Goal: Task Accomplishment & Management: Use online tool/utility

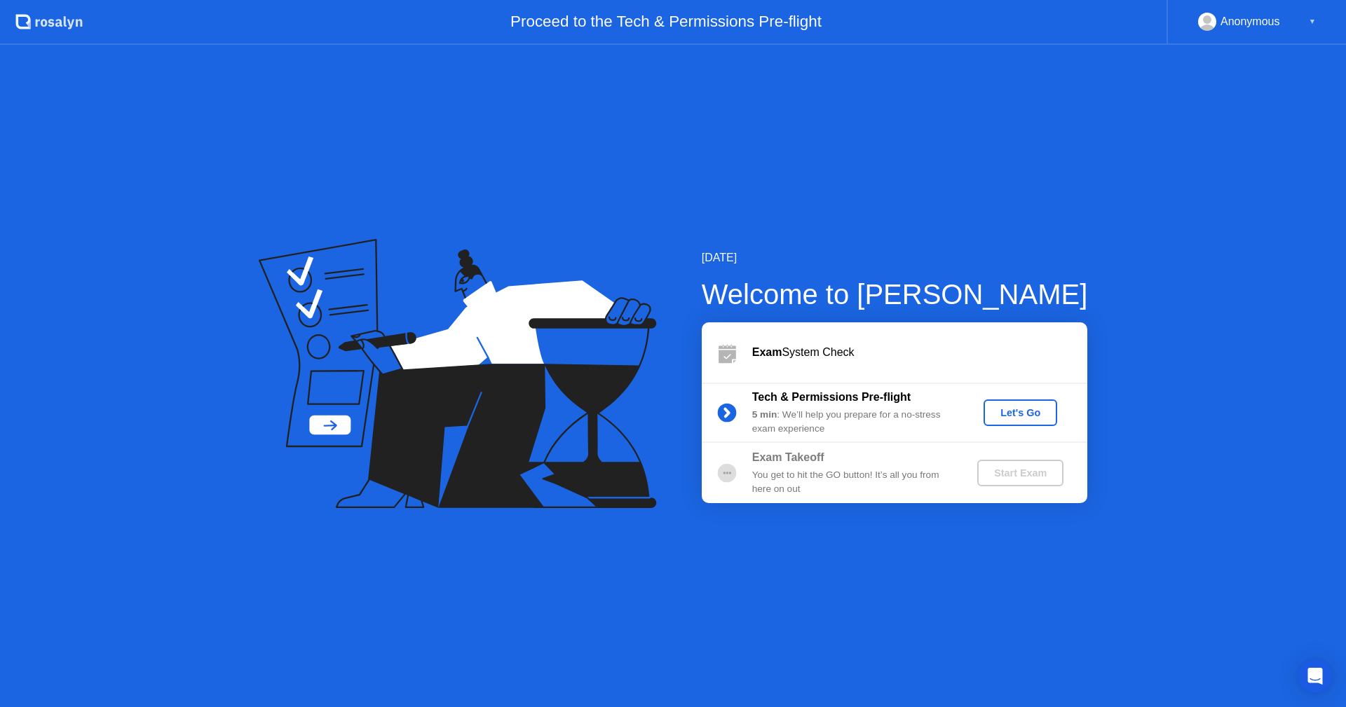
click at [1011, 417] on div "Let's Go" at bounding box center [1020, 412] width 62 height 11
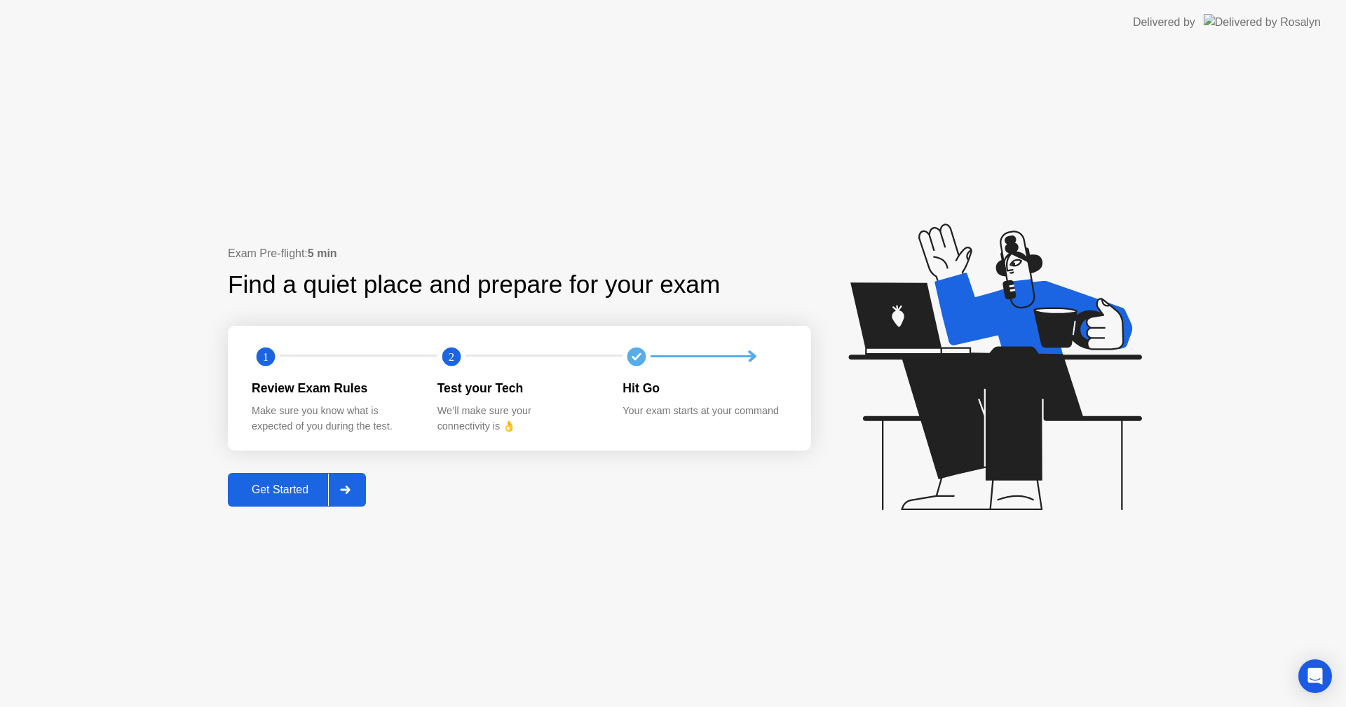
click at [294, 495] on div "Get Started" at bounding box center [280, 490] width 96 height 13
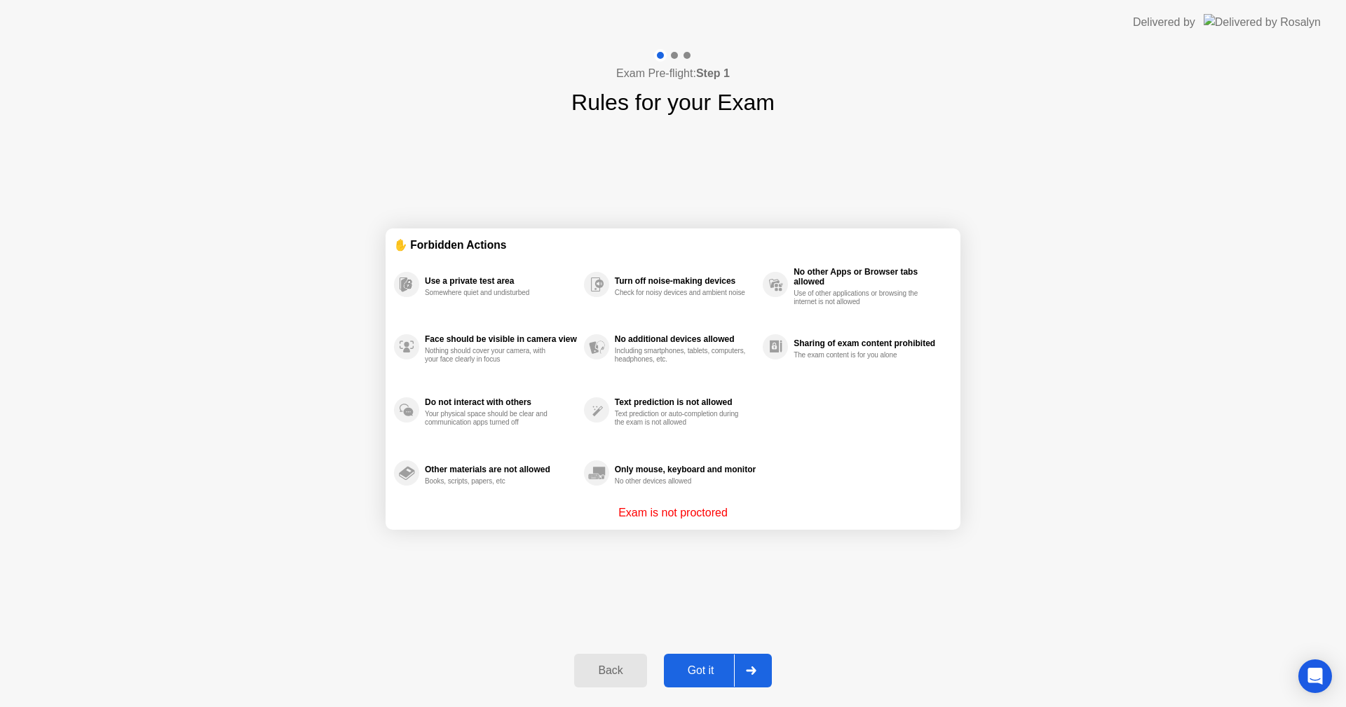
click at [751, 669] on icon at bounding box center [751, 670] width 11 height 8
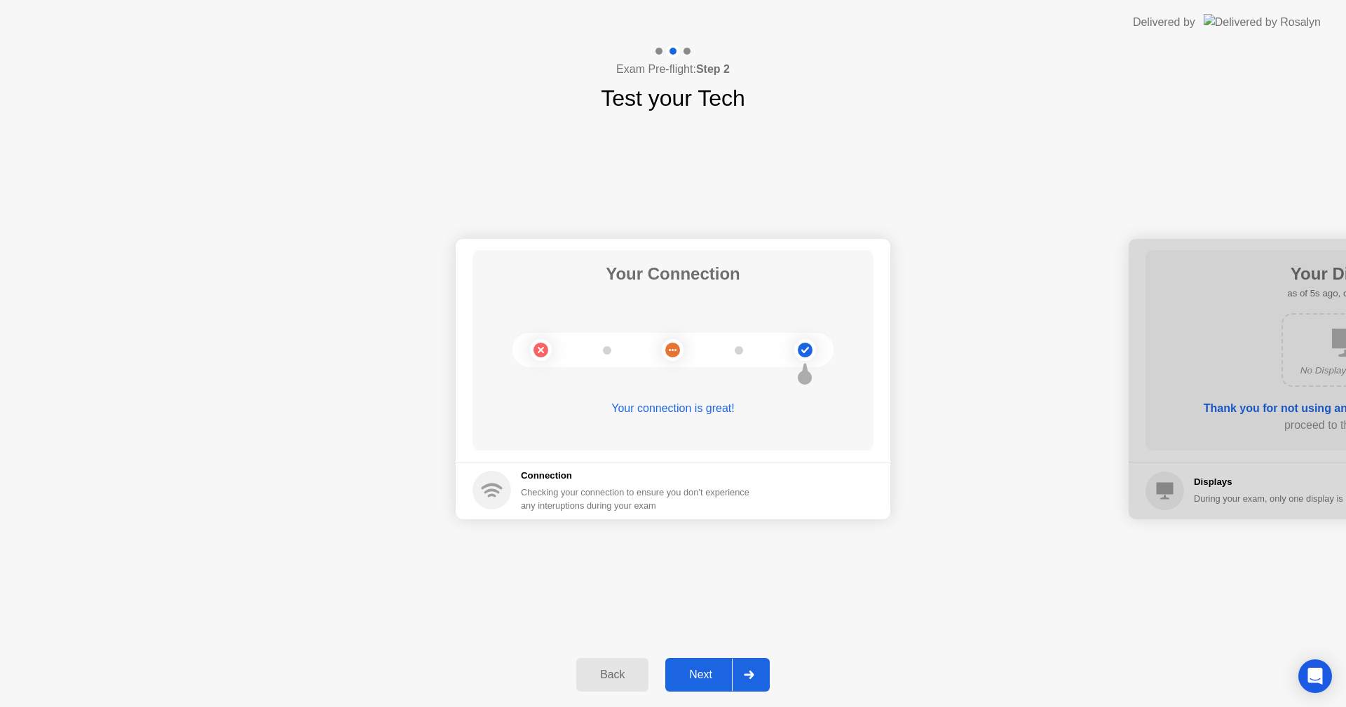
click at [737, 668] on div at bounding box center [749, 675] width 34 height 32
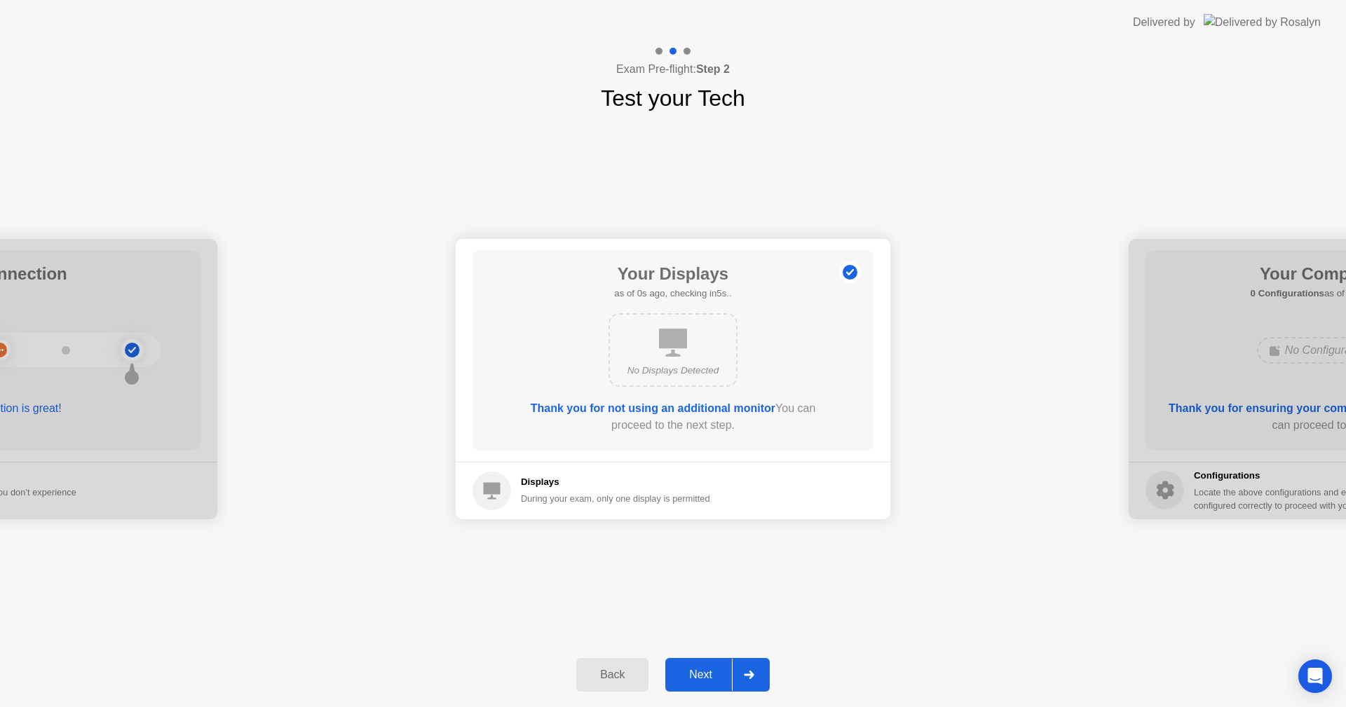
click at [745, 670] on div at bounding box center [749, 675] width 34 height 32
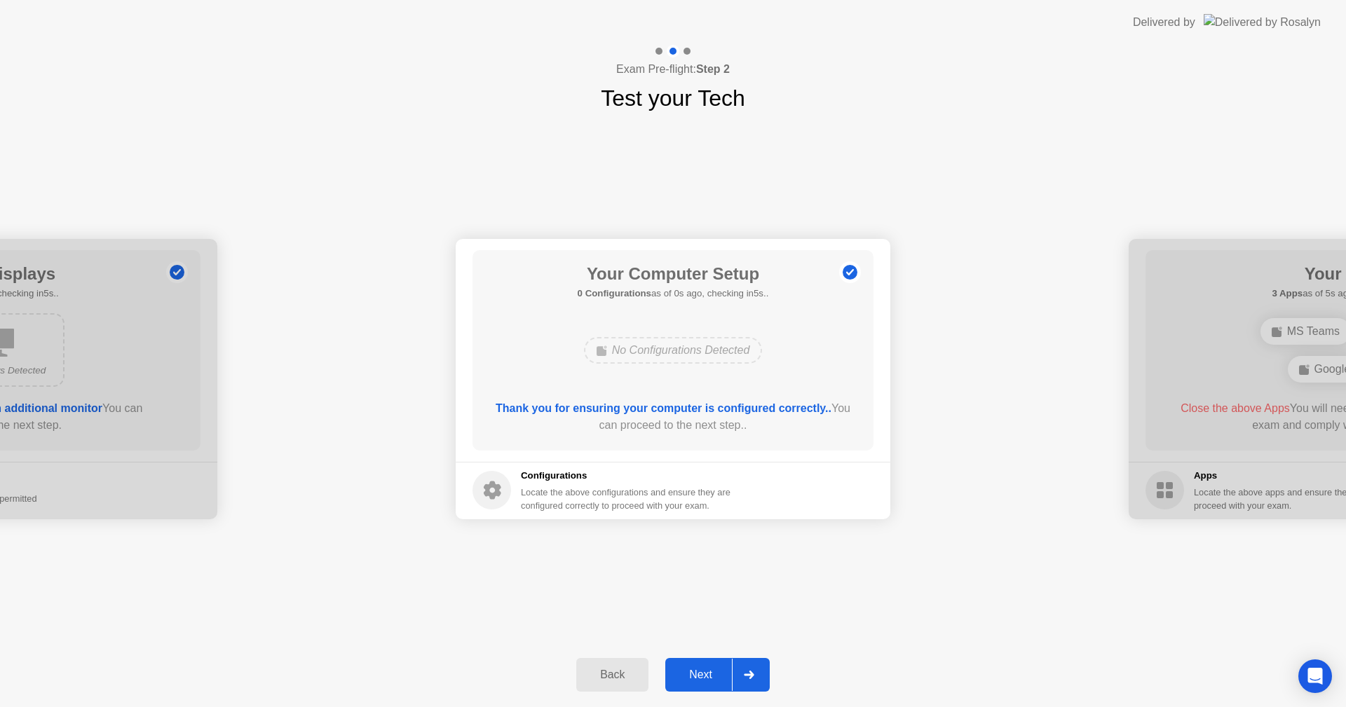
click at [745, 670] on div at bounding box center [749, 675] width 34 height 32
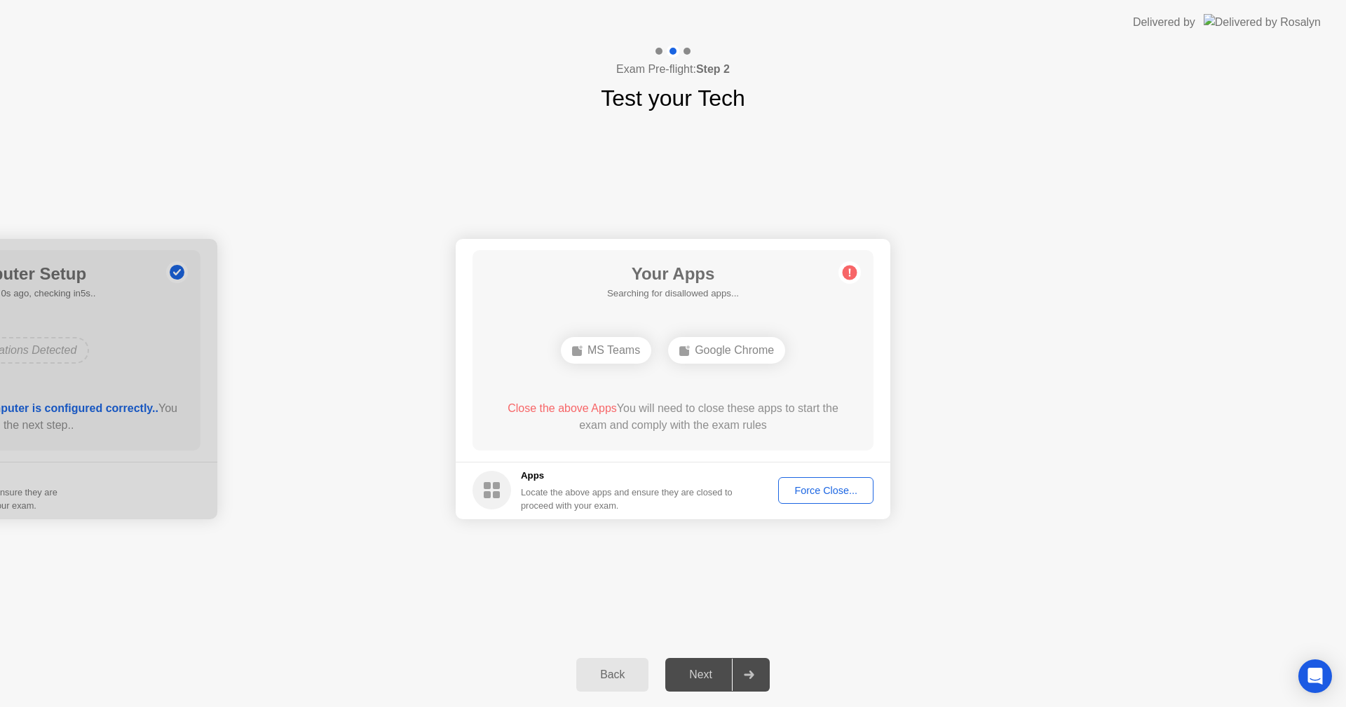
click at [812, 481] on button "Force Close..." at bounding box center [825, 490] width 95 height 27
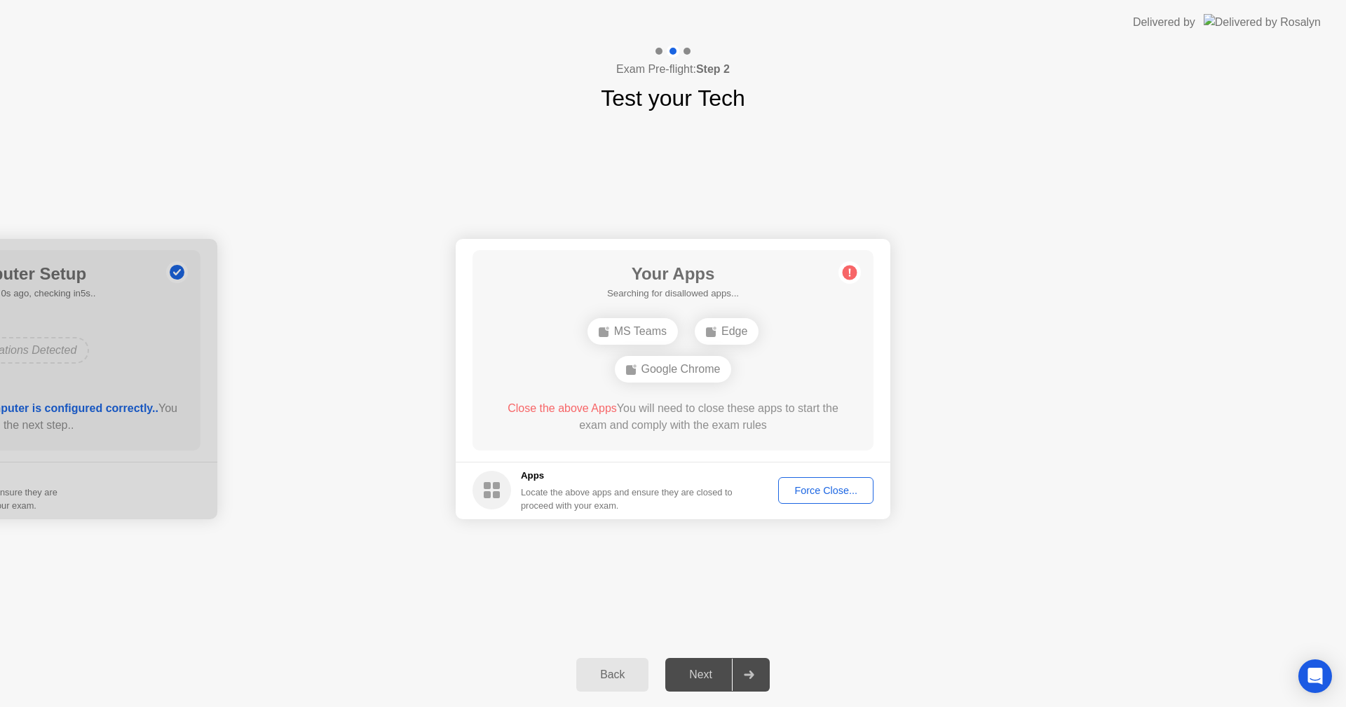
click at [806, 485] on div "Force Close..." at bounding box center [825, 490] width 85 height 11
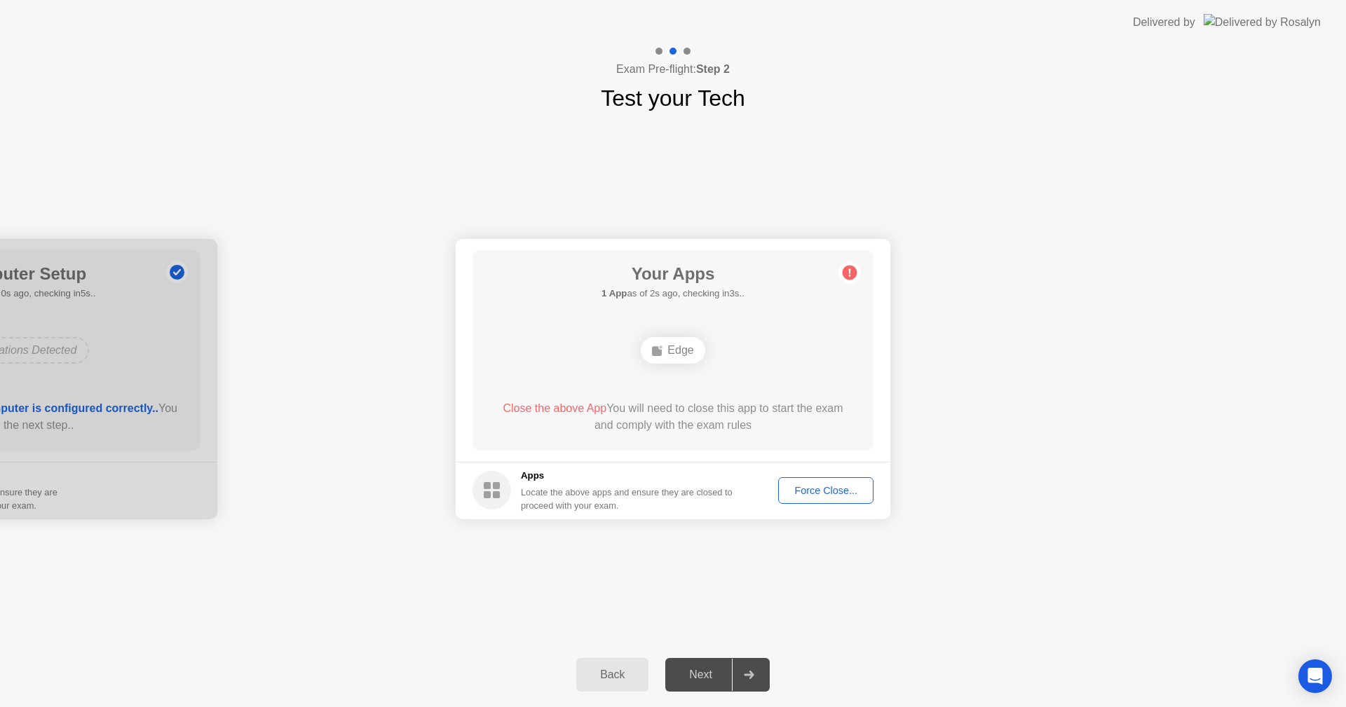
click at [816, 492] on div "Force Close..." at bounding box center [825, 490] width 85 height 11
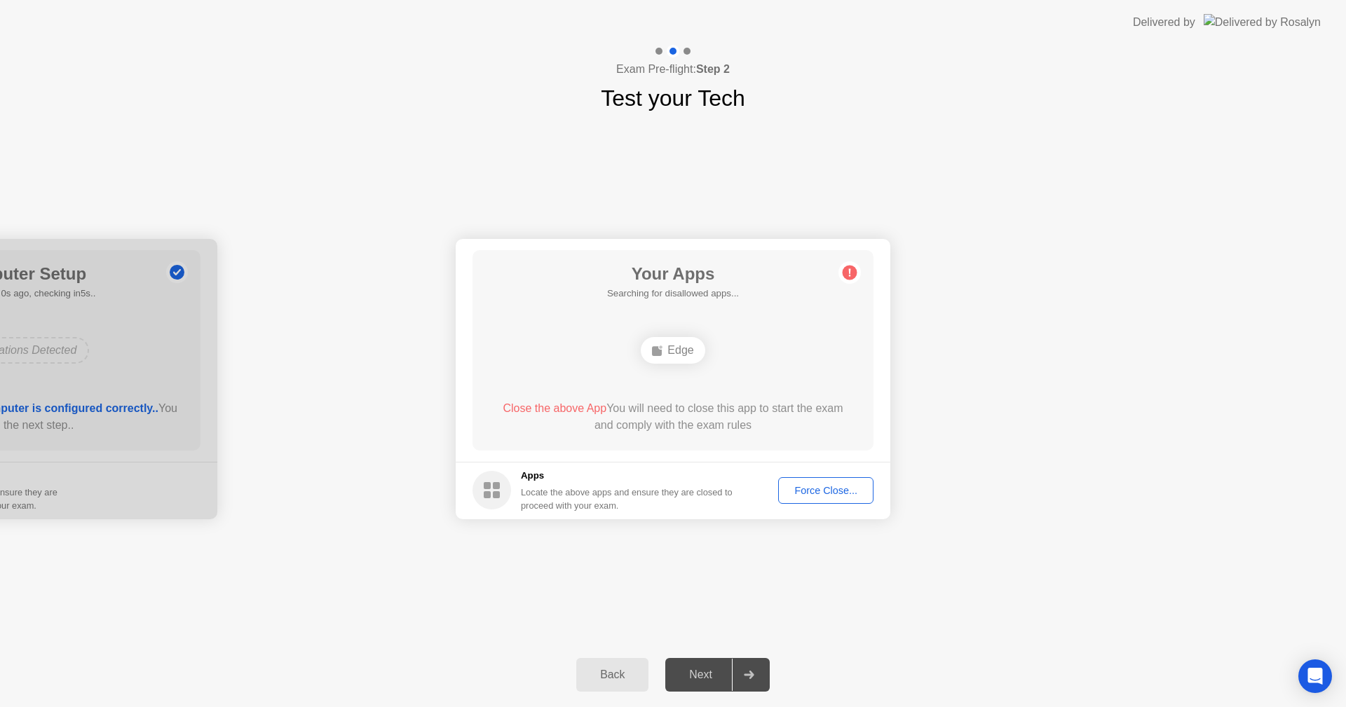
click at [678, 483] on div "Apps Locate the above apps and ensure they are closed to proceed with your exam." at bounding box center [627, 490] width 212 height 43
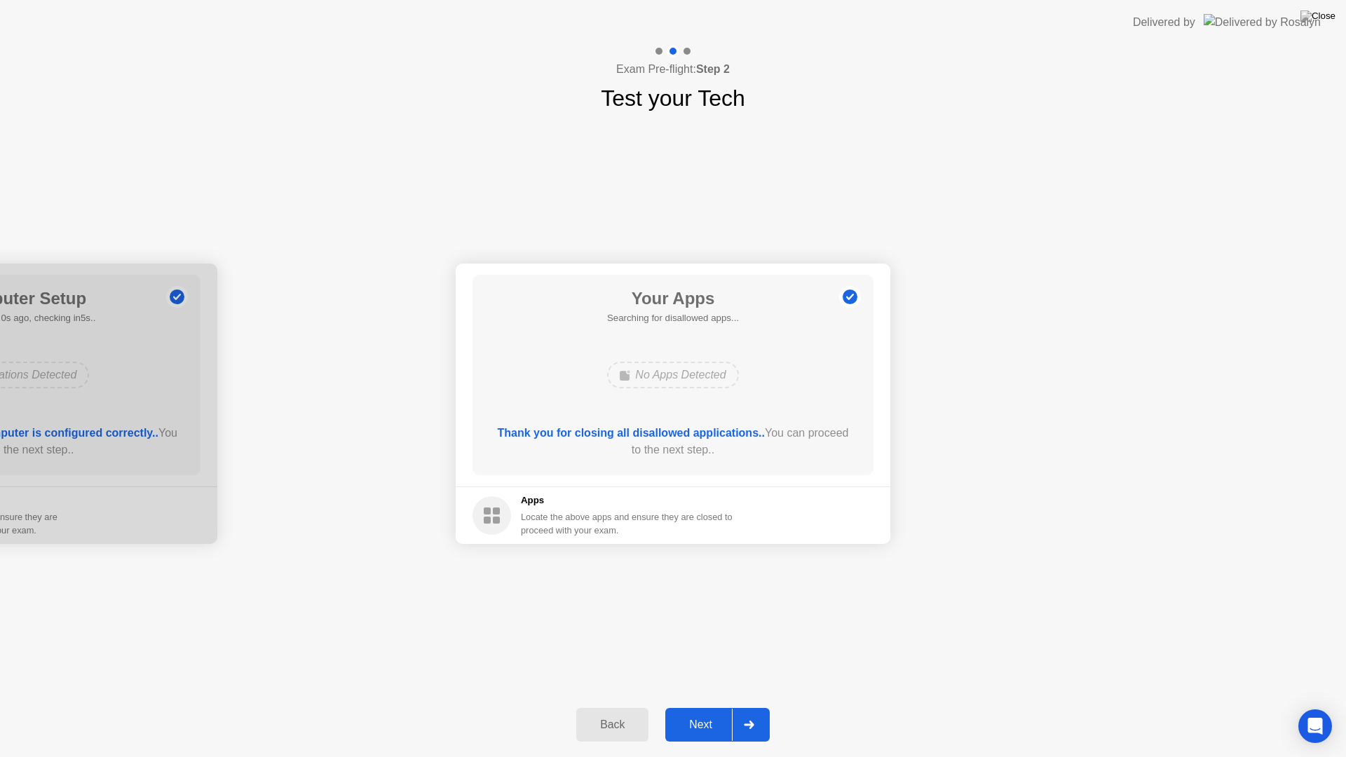
click at [749, 706] on div at bounding box center [749, 725] width 34 height 32
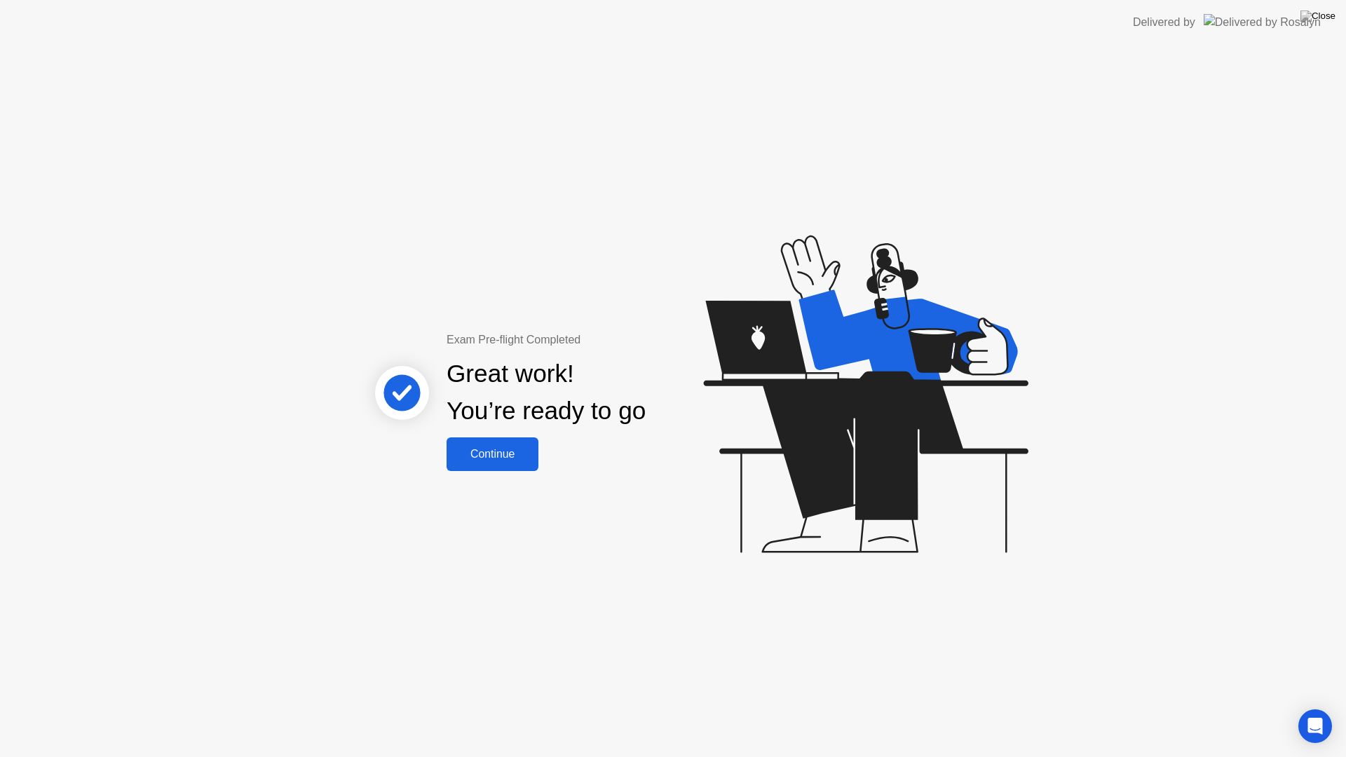
click at [510, 460] on div "Continue" at bounding box center [492, 454] width 83 height 13
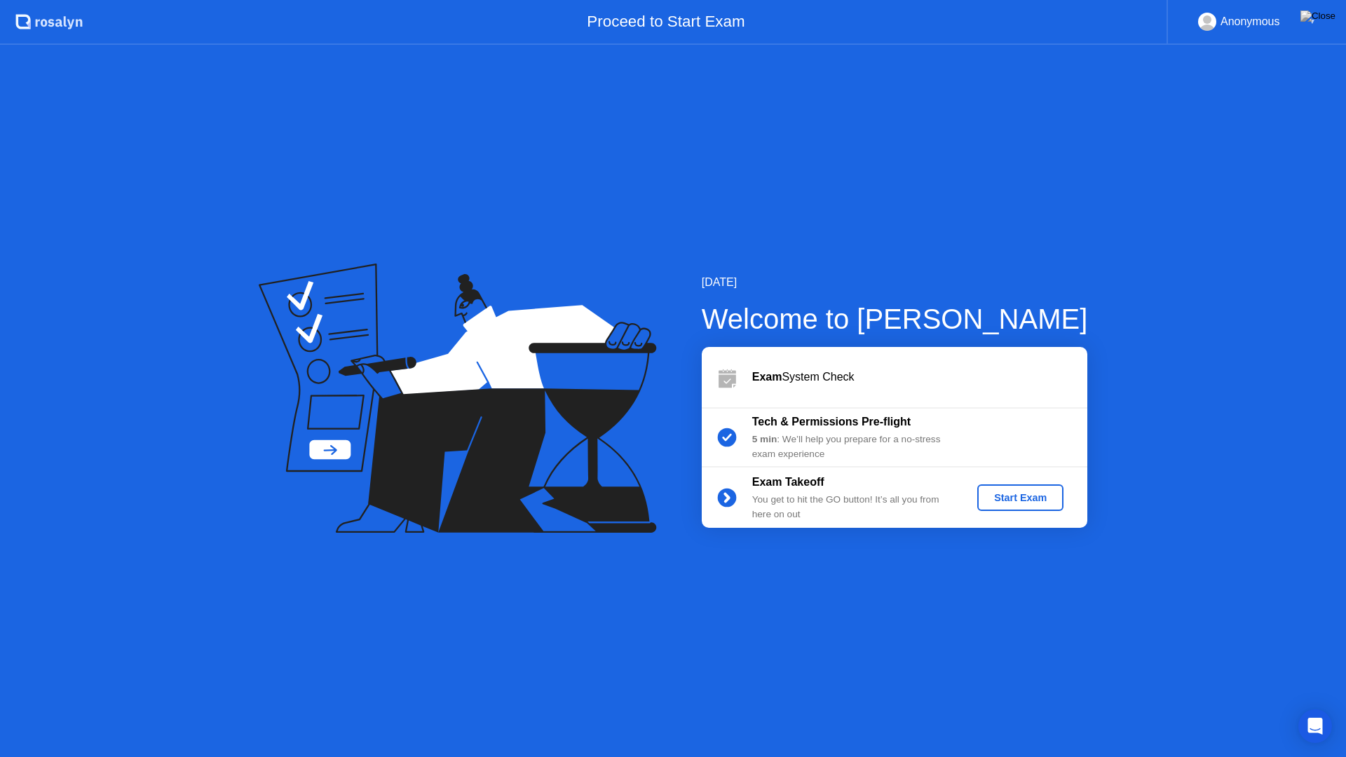
click at [1013, 502] on div "Start Exam" at bounding box center [1020, 497] width 75 height 11
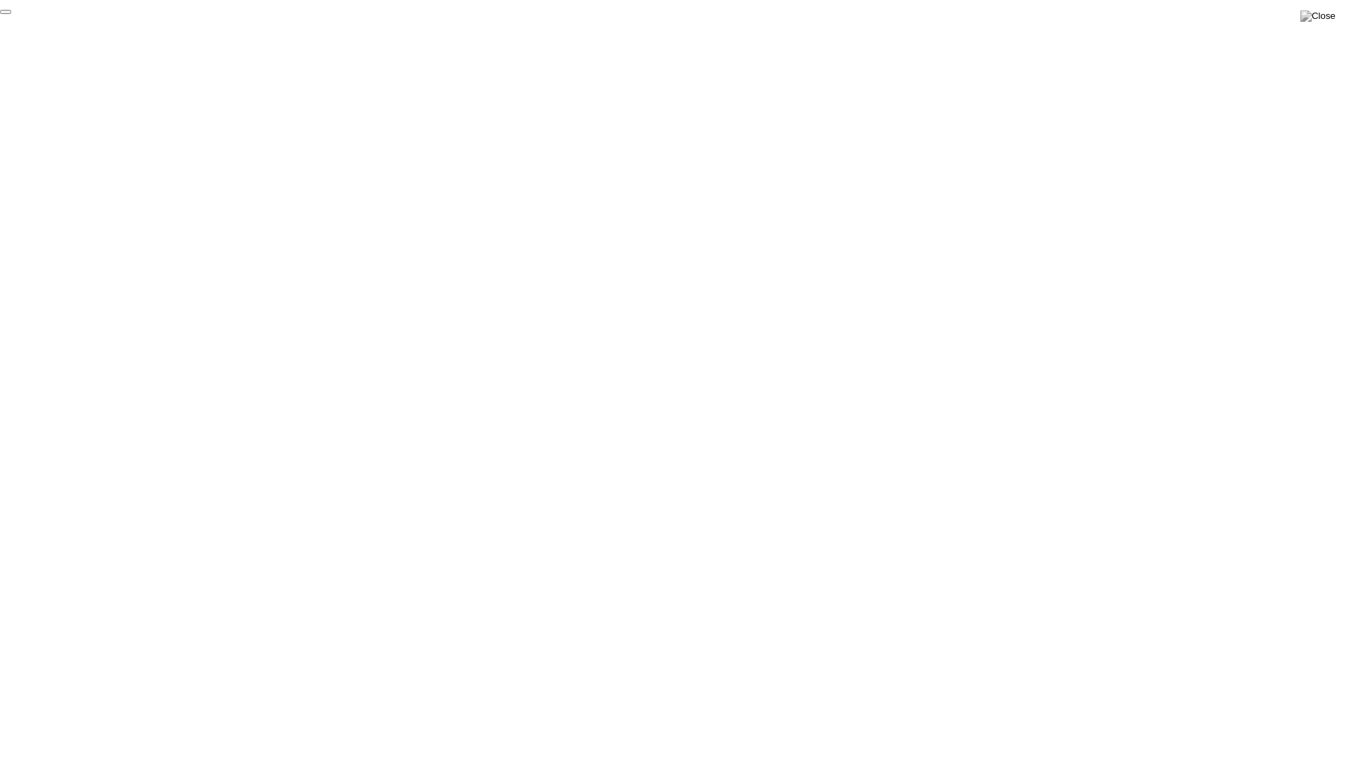
click div "End Proctoring Session"
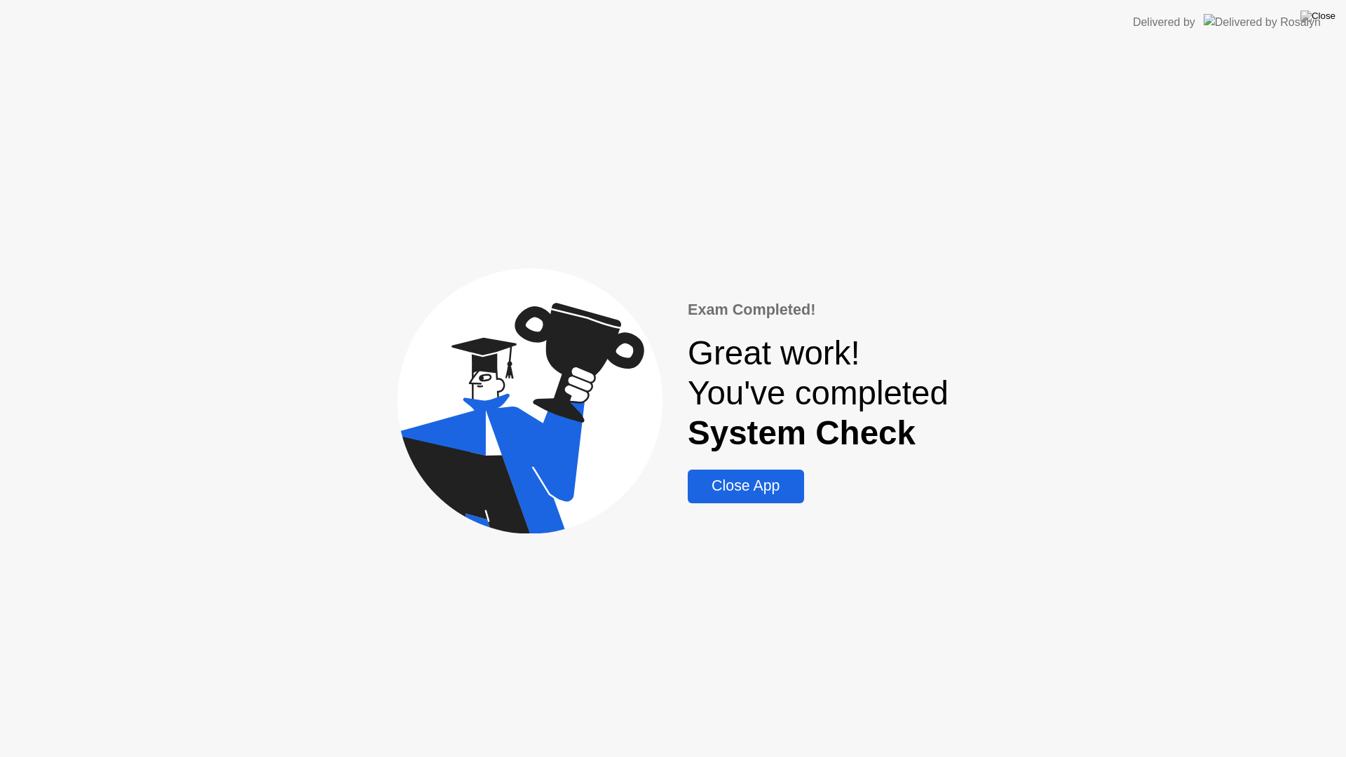
click at [769, 486] on div "Close App" at bounding box center [745, 486] width 107 height 18
